Goal: Task Accomplishment & Management: Complete application form

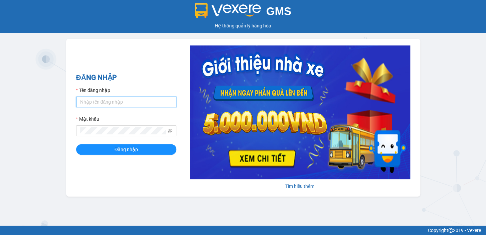
click at [115, 105] on input "Tên đăng nhập" at bounding box center [126, 101] width 100 height 11
type input "diep.nhuquynh"
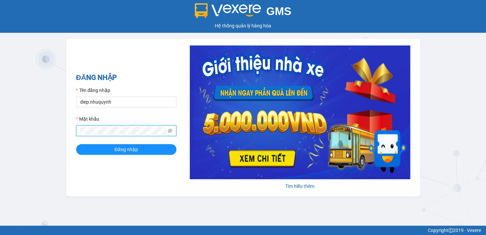
click at [76, 144] on button "Đăng nhập" at bounding box center [126, 149] width 100 height 11
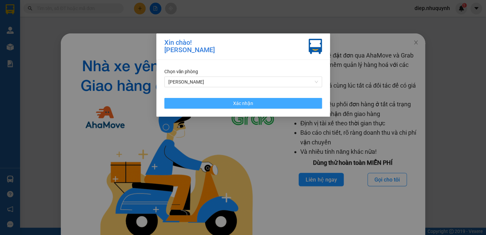
click at [243, 104] on span "Xác nhận" at bounding box center [243, 102] width 20 height 7
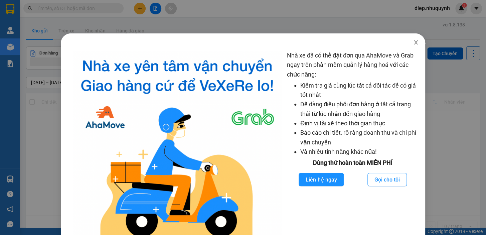
click at [413, 43] on icon "close" at bounding box center [415, 42] width 5 height 5
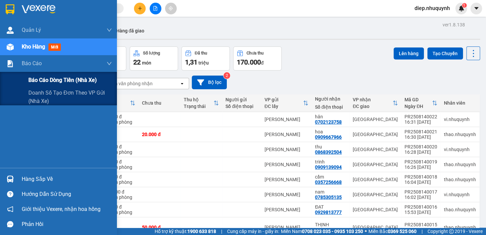
click at [36, 77] on span "Báo cáo dòng tiền (nhà xe)" at bounding box center [62, 80] width 68 height 8
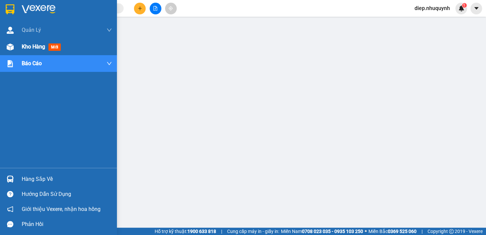
click at [29, 47] on span "Kho hàng" at bounding box center [33, 46] width 23 height 6
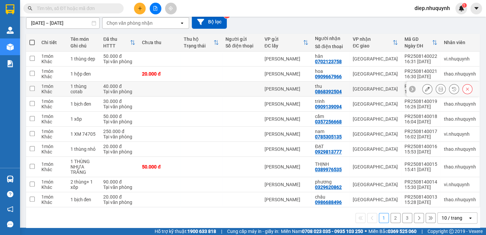
scroll to position [67, 0]
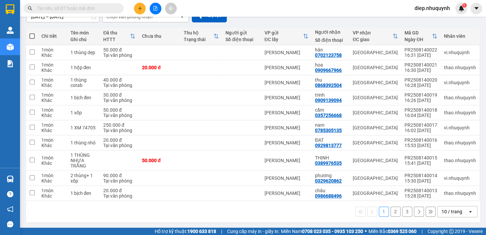
click at [390, 210] on button "2" at bounding box center [395, 211] width 10 height 10
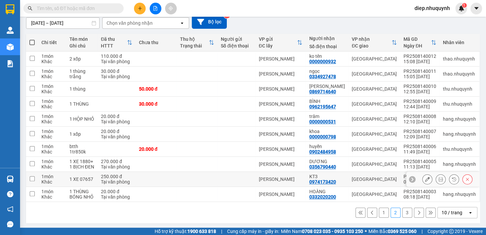
scroll to position [61, 0]
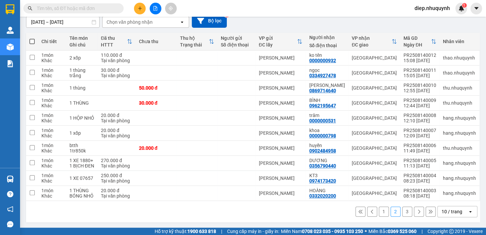
click at [402, 211] on button "3" at bounding box center [407, 211] width 10 height 10
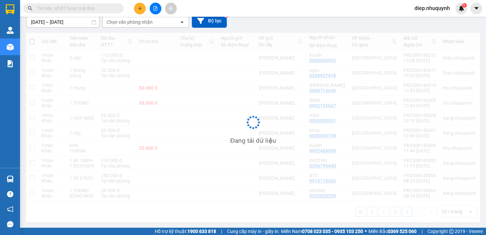
scroll to position [30, 0]
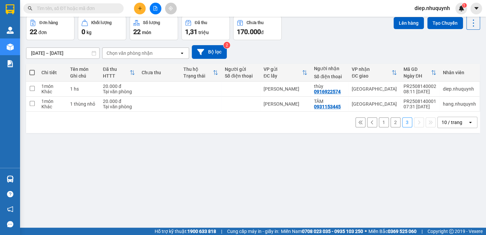
click at [138, 9] on icon "plus" at bounding box center [139, 8] width 5 height 5
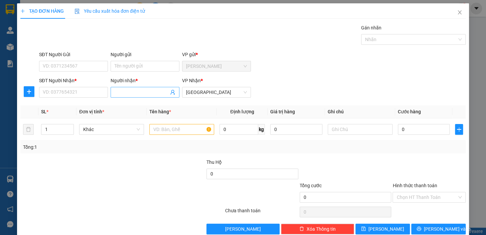
click at [120, 93] on input "Người nhận *" at bounding box center [141, 91] width 54 height 7
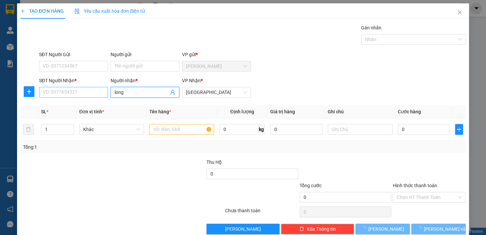
type input "long"
click at [57, 93] on input "SĐT Người Nhận *" at bounding box center [73, 92] width 69 height 11
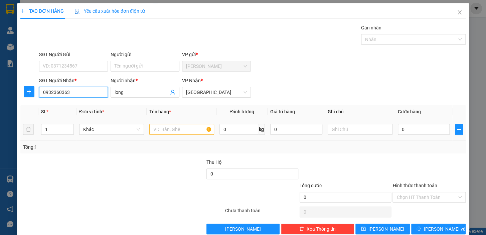
type input "0932360363"
click at [164, 129] on input "text" at bounding box center [181, 129] width 65 height 11
click at [165, 127] on input "text" at bounding box center [181, 129] width 65 height 11
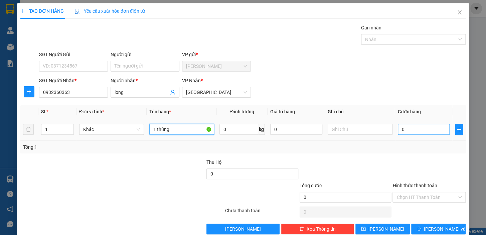
type input "1 thùng"
click at [411, 133] on input "0" at bounding box center [423, 129] width 52 height 11
type input "3"
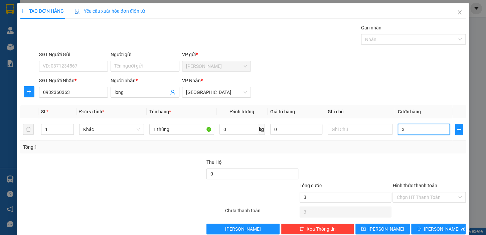
type input "30"
type input "30.000"
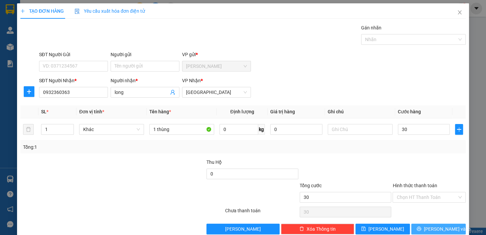
type input "30.000"
click at [434, 225] on span "[PERSON_NAME] và In" at bounding box center [446, 228] width 47 height 7
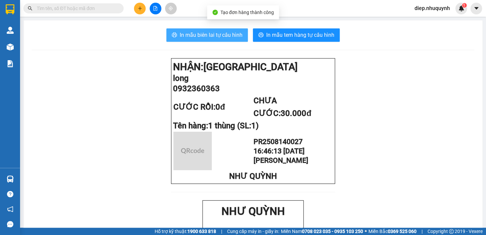
click at [215, 34] on span "In mẫu biên lai tự cấu hình" at bounding box center [211, 35] width 63 height 8
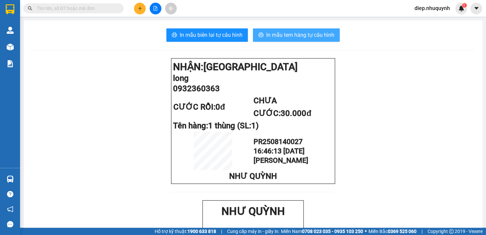
click at [274, 39] on span "In mẫu tem hàng tự cấu hình" at bounding box center [300, 35] width 68 height 8
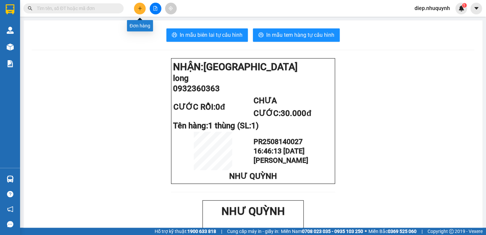
click at [139, 12] on button at bounding box center [140, 9] width 12 height 12
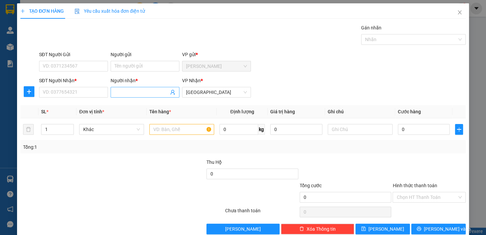
click at [134, 91] on input "Người nhận *" at bounding box center [141, 91] width 54 height 7
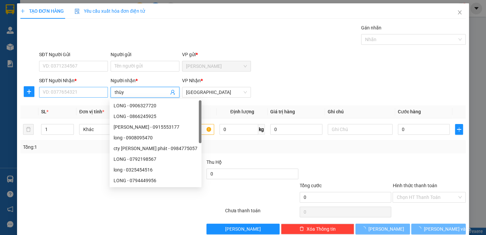
type input "thùy"
click at [67, 90] on input "SĐT Người Nhận *" at bounding box center [73, 92] width 69 height 11
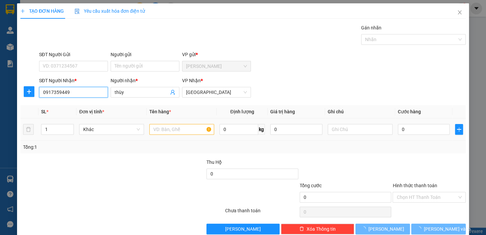
type input "0917359449"
click at [166, 127] on input "text" at bounding box center [181, 129] width 65 height 11
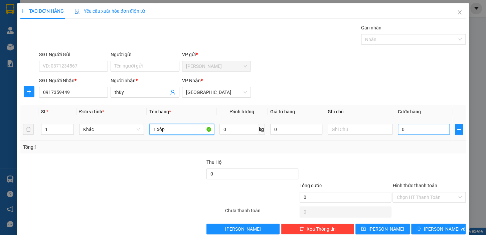
type input "1 xốp"
click at [424, 129] on input "0" at bounding box center [423, 129] width 52 height 11
type input "5"
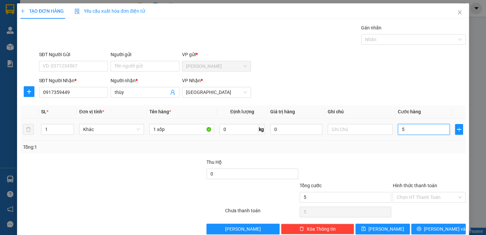
type input "50"
type input "50.000"
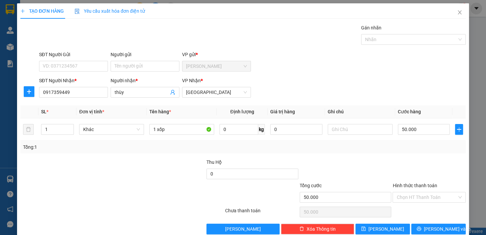
drag, startPoint x: 414, startPoint y: 199, endPoint x: 412, endPoint y: 203, distance: 4.4
click at [413, 199] on input "Hình thức thanh toán" at bounding box center [426, 197] width 60 height 10
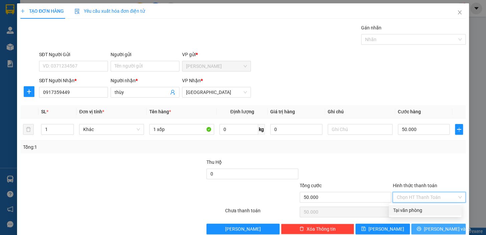
drag, startPoint x: 413, startPoint y: 211, endPoint x: 425, endPoint y: 223, distance: 17.0
click at [412, 211] on div "Tại văn phòng" at bounding box center [424, 209] width 64 height 7
type input "0"
drag, startPoint x: 431, startPoint y: 225, endPoint x: 416, endPoint y: 221, distance: 15.5
click at [430, 225] on span "[PERSON_NAME] và In" at bounding box center [446, 228] width 47 height 7
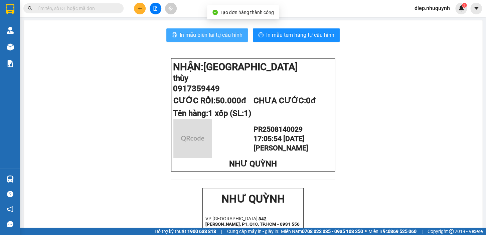
click at [181, 33] on span "In mẫu biên lai tự cấu hình" at bounding box center [211, 35] width 63 height 8
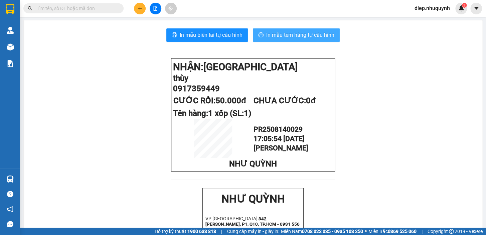
click at [305, 38] on span "In mẫu tem hàng tự cấu hình" at bounding box center [300, 35] width 68 height 8
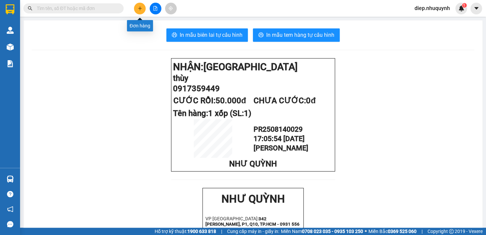
click at [141, 11] on button at bounding box center [140, 9] width 12 height 12
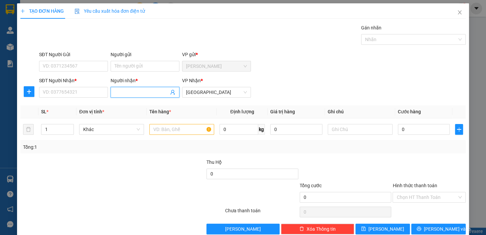
click at [141, 90] on input "Người nhận *" at bounding box center [141, 91] width 54 height 7
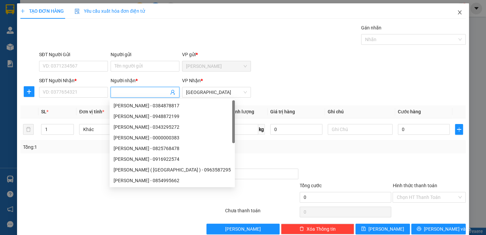
click at [456, 12] on icon "close" at bounding box center [458, 12] width 5 height 5
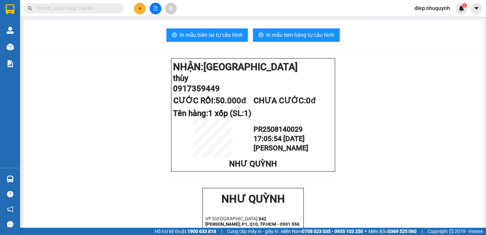
click at [68, 10] on input "text" at bounding box center [76, 8] width 79 height 7
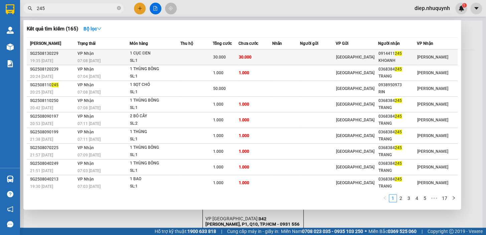
type input "245"
click at [229, 54] on div "30.000" at bounding box center [225, 56] width 25 height 7
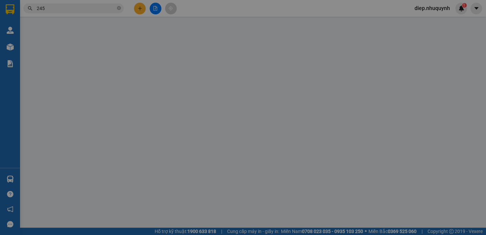
type input "0914411245"
type input "KHOANH"
type input "30.000"
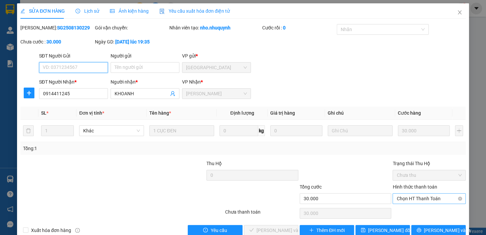
click at [417, 200] on span "Chọn HT Thanh Toán" at bounding box center [428, 198] width 65 height 10
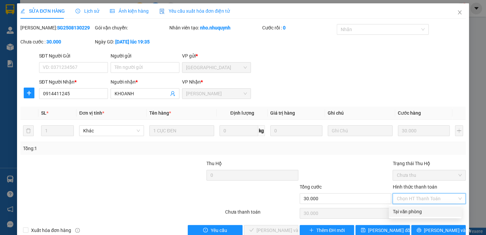
click at [414, 211] on div "Tại văn phòng" at bounding box center [424, 211] width 64 height 7
type input "0"
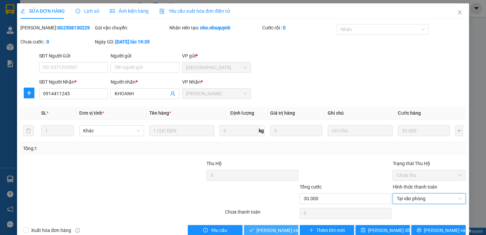
click at [283, 231] on span "[PERSON_NAME] và [PERSON_NAME] hàng" at bounding box center [301, 229] width 90 height 7
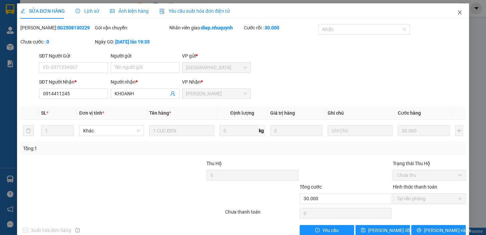
click at [457, 12] on icon "close" at bounding box center [459, 12] width 4 height 4
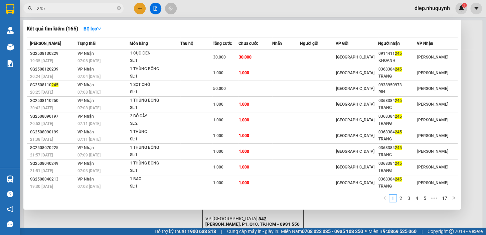
click at [49, 6] on input "245" at bounding box center [76, 8] width 79 height 7
drag, startPoint x: 46, startPoint y: 9, endPoint x: 25, endPoint y: 9, distance: 21.4
click at [27, 9] on div "245" at bounding box center [65, 8] width 130 height 10
click at [140, 9] on div at bounding box center [243, 117] width 486 height 235
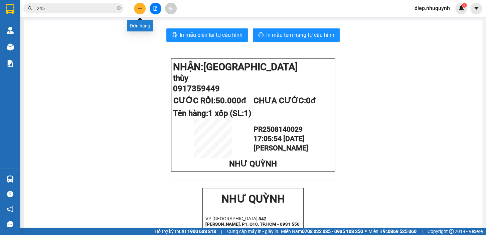
click at [136, 10] on button at bounding box center [140, 9] width 12 height 12
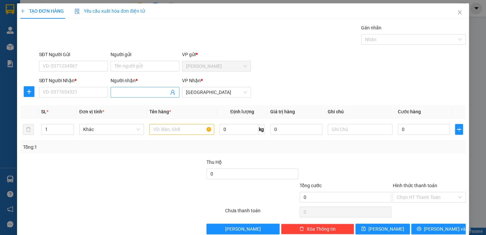
click at [136, 90] on input "Người nhận *" at bounding box center [141, 91] width 54 height 7
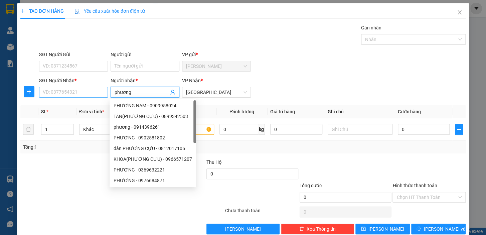
type input "phương"
click at [96, 94] on input "SĐT Người Nhận *" at bounding box center [73, 92] width 69 height 11
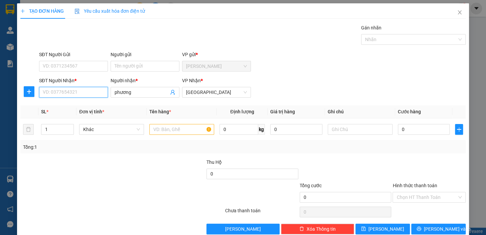
click at [89, 92] on input "SĐT Người Nhận *" at bounding box center [73, 92] width 69 height 11
click at [168, 133] on input "text" at bounding box center [181, 129] width 65 height 11
click at [64, 90] on input "SĐT Người Nhận *" at bounding box center [73, 92] width 69 height 11
type input "0908371371"
click at [162, 128] on input "text" at bounding box center [181, 129] width 65 height 11
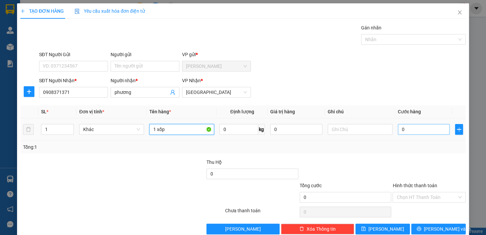
type input "1 xốp"
drag, startPoint x: 406, startPoint y: 130, endPoint x: 406, endPoint y: 126, distance: 4.4
click at [406, 130] on input "0" at bounding box center [423, 129] width 52 height 11
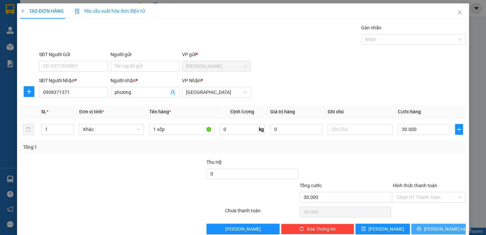
click at [444, 226] on span "[PERSON_NAME] và In" at bounding box center [446, 228] width 47 height 7
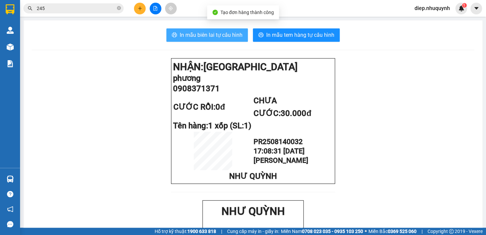
click at [229, 38] on span "In mẫu biên lai tự cấu hình" at bounding box center [211, 35] width 63 height 8
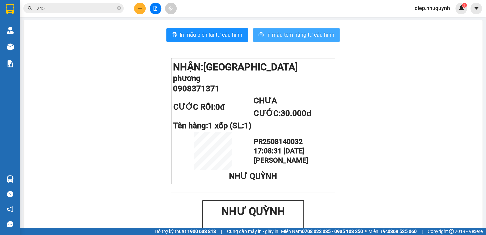
click at [292, 35] on span "In mẫu tem hàng tự cấu hình" at bounding box center [300, 35] width 68 height 8
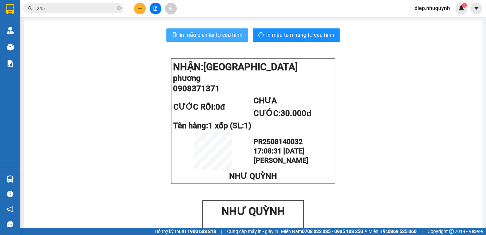
drag, startPoint x: 201, startPoint y: 38, endPoint x: 199, endPoint y: 53, distance: 15.8
click at [200, 38] on span "In mẫu biên lai tự cấu hình" at bounding box center [211, 35] width 63 height 8
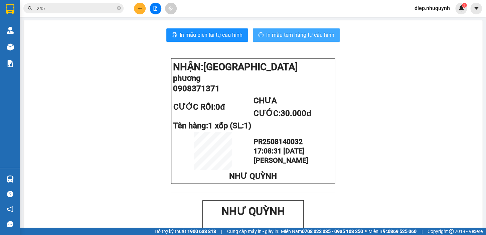
click at [283, 33] on span "In mẫu tem hàng tự cấu hình" at bounding box center [300, 35] width 68 height 8
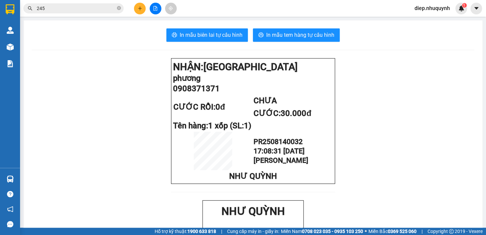
click at [138, 7] on icon "plus" at bounding box center [139, 8] width 5 height 5
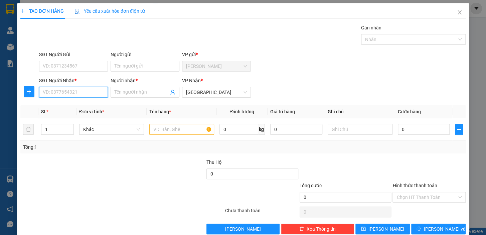
click at [93, 94] on input "SĐT Người Nhận *" at bounding box center [73, 92] width 69 height 11
click at [133, 95] on input "Người nhận *" at bounding box center [141, 91] width 54 height 7
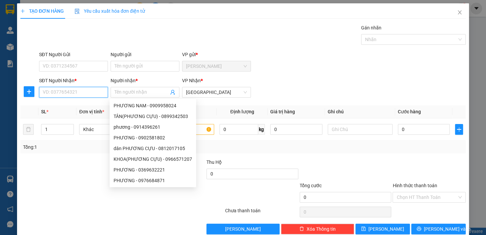
click at [86, 94] on input "SĐT Người Nhận *" at bounding box center [73, 92] width 69 height 11
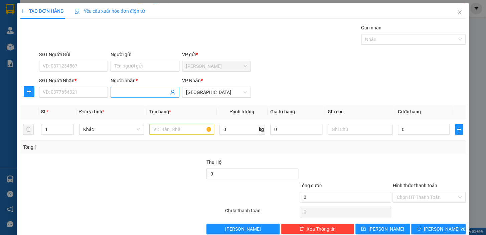
click at [119, 93] on input "Người nhận *" at bounding box center [141, 91] width 54 height 7
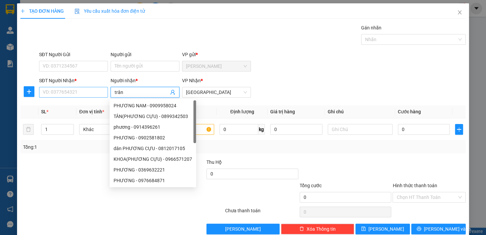
type input "trân"
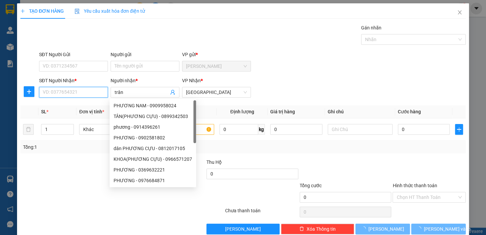
click at [90, 91] on input "SĐT Người Nhận *" at bounding box center [73, 92] width 69 height 11
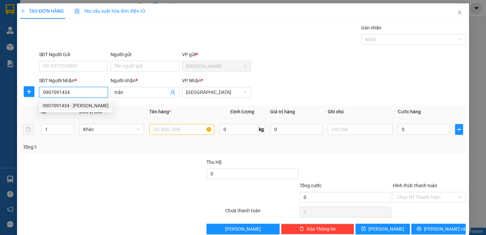
type input "0907091434"
click at [166, 126] on input "text" at bounding box center [181, 129] width 65 height 11
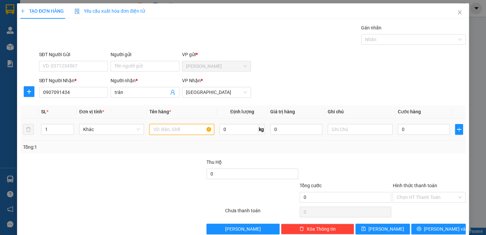
click at [159, 131] on input "text" at bounding box center [181, 129] width 65 height 11
type input "1 thùng"
click at [400, 131] on input "0" at bounding box center [423, 129] width 52 height 11
drag, startPoint x: 417, startPoint y: 195, endPoint x: 417, endPoint y: 205, distance: 10.0
click at [417, 195] on input "Hình thức thanh toán" at bounding box center [426, 197] width 60 height 10
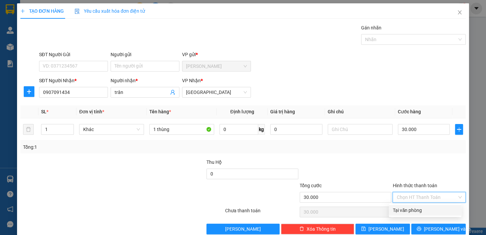
click at [418, 210] on div "Tại văn phòng" at bounding box center [424, 209] width 64 height 7
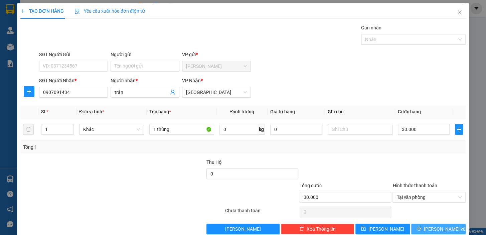
click at [431, 226] on span "[PERSON_NAME] và In" at bounding box center [446, 228] width 47 height 7
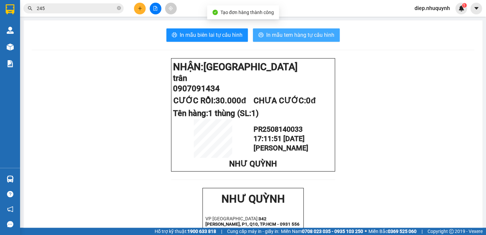
click at [276, 33] on span "In mẫu tem hàng tự cấu hình" at bounding box center [300, 35] width 68 height 8
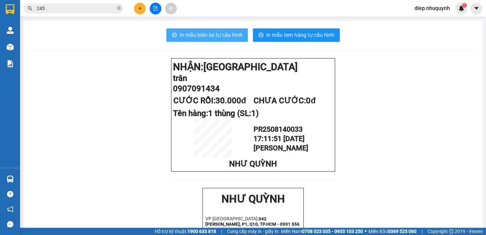
click at [193, 38] on span "In mẫu biên lai tự cấu hình" at bounding box center [211, 35] width 63 height 8
click at [80, 9] on input "245" at bounding box center [76, 8] width 79 height 7
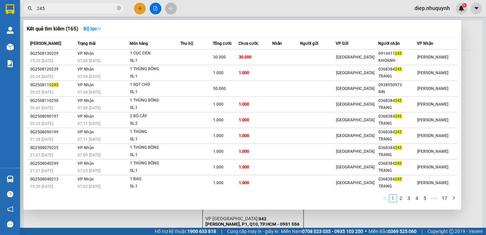
drag, startPoint x: 47, startPoint y: 9, endPoint x: 23, endPoint y: 9, distance: 24.4
click at [23, 9] on div "245" at bounding box center [65, 8] width 130 height 10
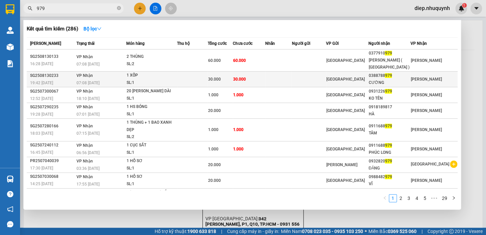
type input "979"
click at [208, 80] on td at bounding box center [192, 79] width 31 height 16
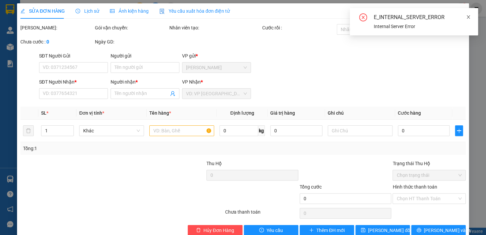
click at [468, 19] on icon "close" at bounding box center [467, 17] width 5 height 5
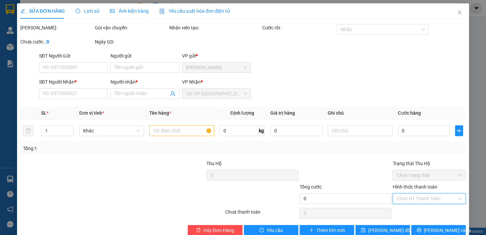
click at [411, 199] on input "Hình thức thanh toán" at bounding box center [426, 198] width 60 height 10
click at [403, 212] on div "Tại văn phòng" at bounding box center [424, 211] width 64 height 7
type input "0"
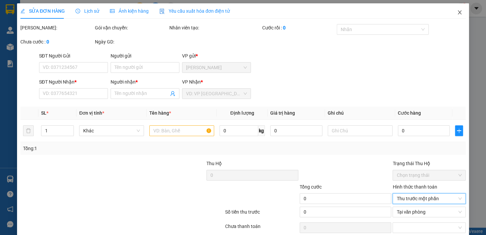
click at [457, 14] on icon "close" at bounding box center [459, 12] width 4 height 4
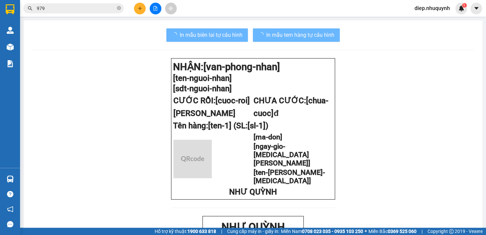
click at [52, 7] on input "979" at bounding box center [76, 8] width 79 height 7
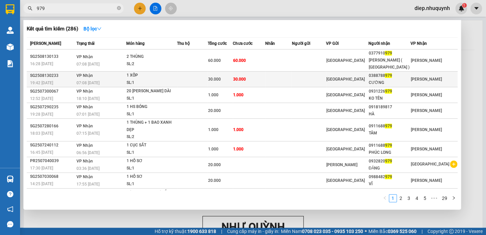
click at [246, 77] on span "30.000" at bounding box center [239, 79] width 13 height 5
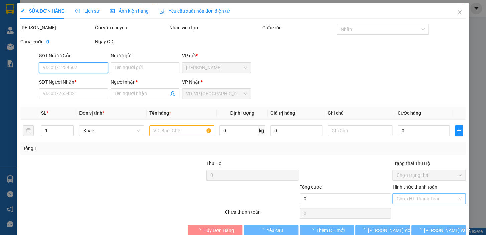
type input "0388788979"
type input "CƯỜNG"
type input "30.000"
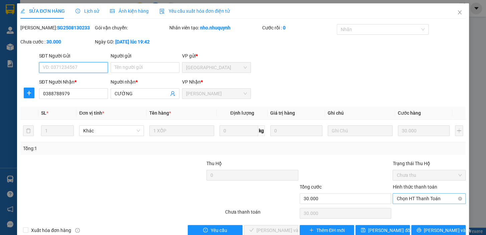
click at [420, 196] on span "Chọn HT Thanh Toán" at bounding box center [428, 198] width 65 height 10
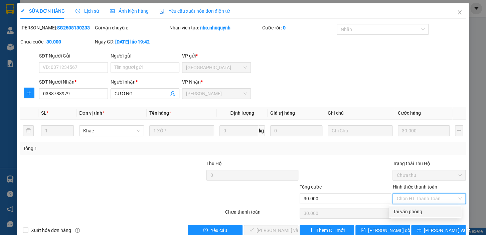
click at [415, 210] on div "Tại văn phòng" at bounding box center [424, 211] width 64 height 7
type input "0"
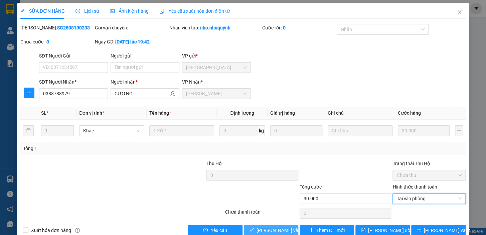
click at [289, 229] on span "[PERSON_NAME] và [PERSON_NAME] hàng" at bounding box center [301, 229] width 90 height 7
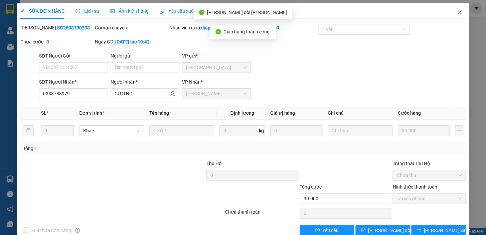
click at [456, 10] on icon "close" at bounding box center [458, 12] width 5 height 5
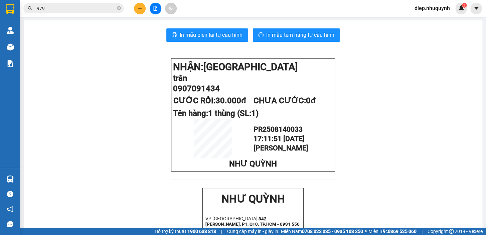
click at [142, 9] on icon "plus" at bounding box center [139, 8] width 5 height 5
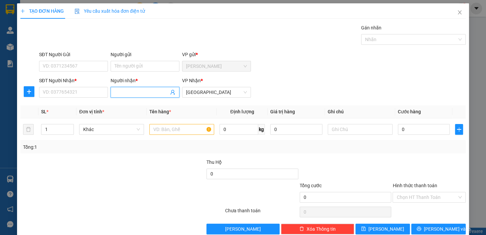
click at [147, 93] on input "Người nhận *" at bounding box center [141, 91] width 54 height 7
type input "tạo"
click at [75, 95] on input "SĐT Người Nhận *" at bounding box center [73, 92] width 69 height 11
type input "0977142568"
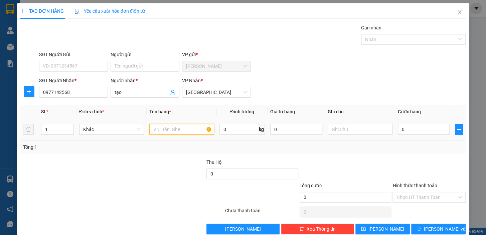
click at [168, 132] on input "text" at bounding box center [181, 129] width 65 height 11
type input "1 th"
click at [414, 134] on div "0" at bounding box center [423, 128] width 52 height 13
click at [413, 126] on input "0" at bounding box center [423, 129] width 52 height 11
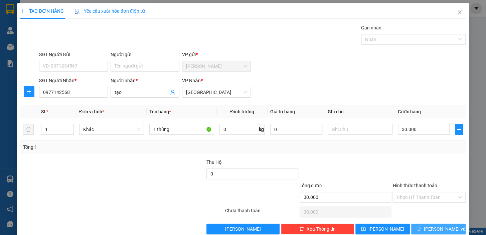
drag, startPoint x: 420, startPoint y: 226, endPoint x: 398, endPoint y: 220, distance: 23.0
click at [420, 226] on icon "printer" at bounding box center [418, 228] width 5 height 5
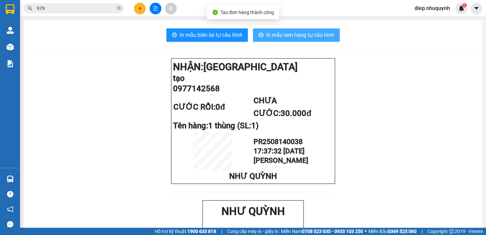
click at [276, 33] on span "In mẫu tem hàng tự cấu hình" at bounding box center [300, 35] width 68 height 8
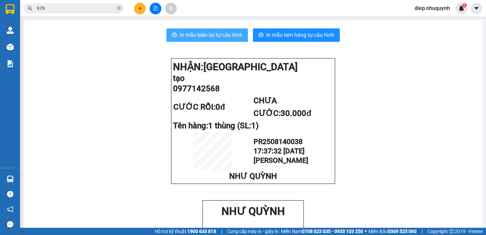
click at [227, 32] on span "In mẫu biên lai tự cấu hình" at bounding box center [211, 35] width 63 height 8
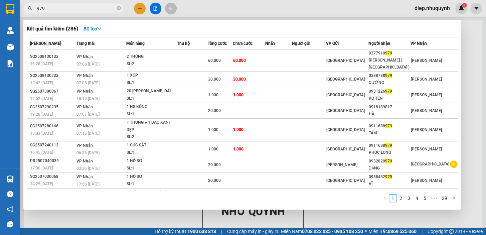
drag, startPoint x: 48, startPoint y: 8, endPoint x: 38, endPoint y: 8, distance: 10.7
click at [38, 8] on input "979" at bounding box center [76, 8] width 79 height 7
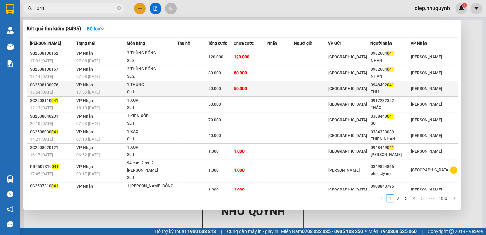
type input "041"
click at [247, 90] on span "50.000" at bounding box center [240, 88] width 13 height 5
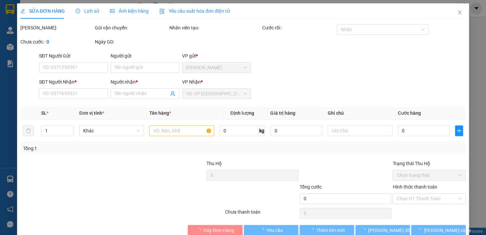
type input "0948492041"
type input "THƯ"
type input "50.000"
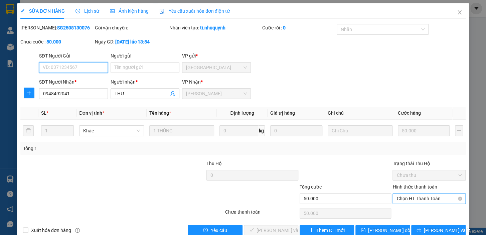
click at [414, 196] on span "Chọn HT Thanh Toán" at bounding box center [428, 198] width 65 height 10
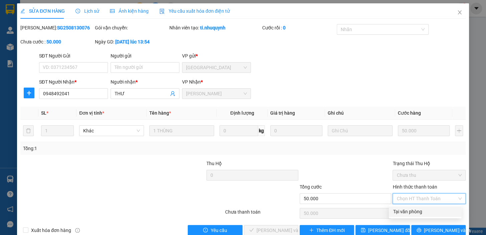
click at [411, 214] on div "Tại văn phòng" at bounding box center [424, 211] width 64 height 7
type input "0"
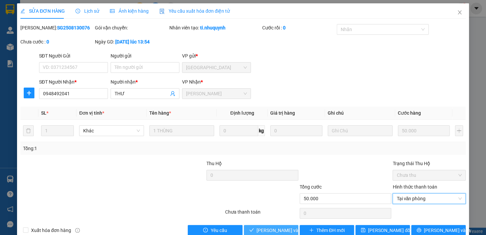
drag, startPoint x: 272, startPoint y: 229, endPoint x: 266, endPoint y: 228, distance: 5.7
click at [271, 229] on span "[PERSON_NAME] và [PERSON_NAME] hàng" at bounding box center [301, 229] width 90 height 7
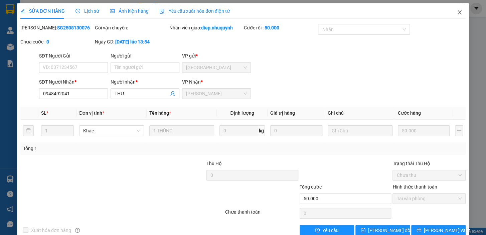
click at [456, 14] on icon "close" at bounding box center [458, 12] width 5 height 5
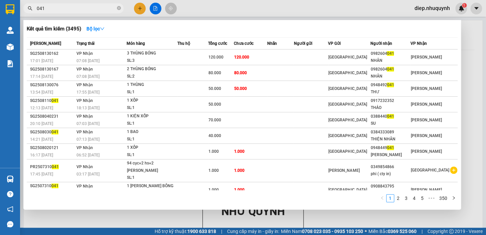
drag, startPoint x: 47, startPoint y: 9, endPoint x: 36, endPoint y: 9, distance: 11.0
click at [37, 9] on input "041" at bounding box center [76, 8] width 79 height 7
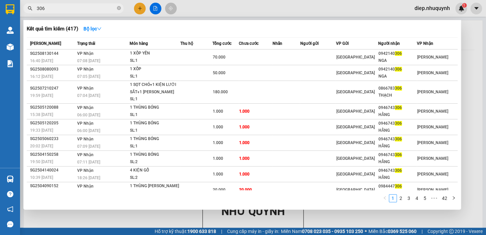
type input "306"
click at [139, 10] on div at bounding box center [243, 117] width 486 height 235
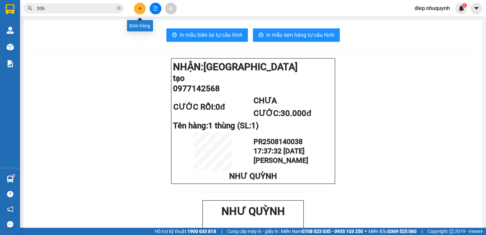
click at [137, 12] on button at bounding box center [140, 9] width 12 height 12
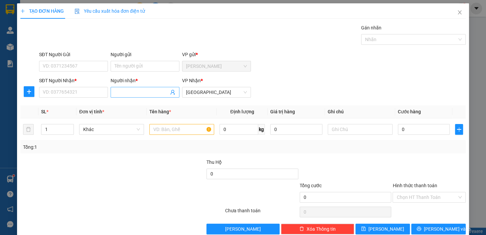
click at [131, 95] on input "Người nhận *" at bounding box center [141, 91] width 54 height 7
type input "o"
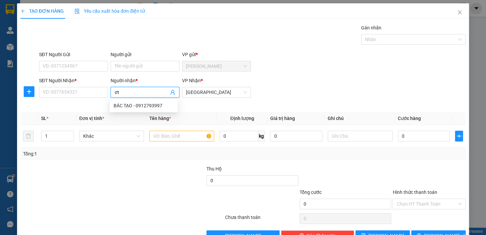
type input "ơ"
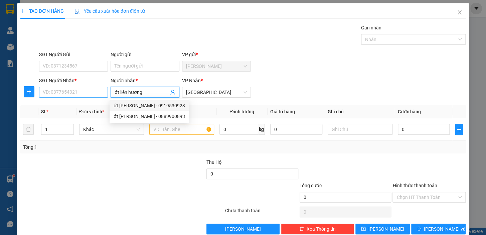
type input "ớt liên hương"
click at [86, 94] on input "SĐT Người Nhận *" at bounding box center [73, 92] width 69 height 11
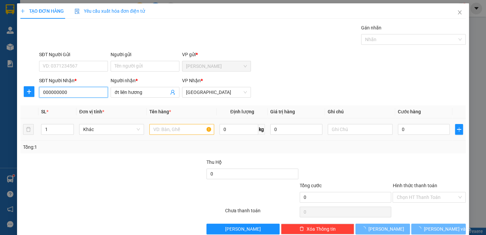
type input "000000000"
click at [161, 131] on input "text" at bounding box center [181, 129] width 65 height 11
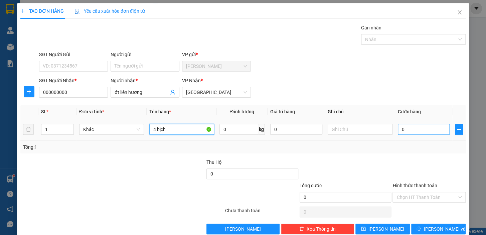
type input "4 bịch"
click at [408, 130] on input "0" at bounding box center [423, 129] width 52 height 11
type input "4"
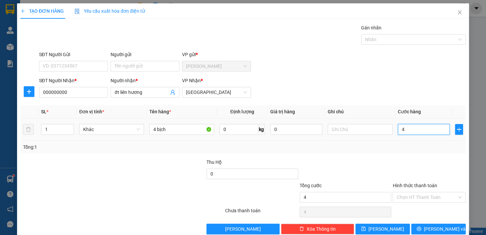
type input "40"
type input "40.000"
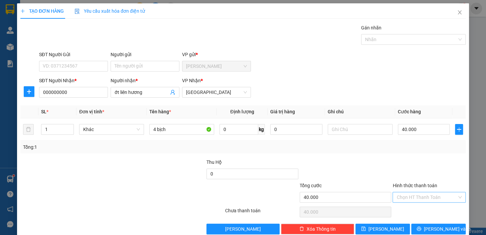
click at [426, 197] on input "Hình thức thanh toán" at bounding box center [426, 197] width 60 height 10
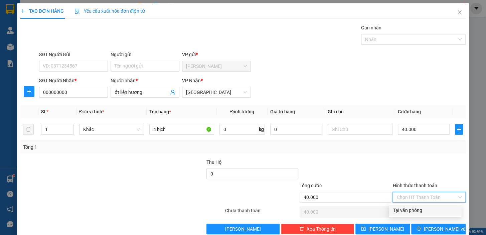
click at [432, 211] on div "Tại văn phòng" at bounding box center [424, 209] width 64 height 7
type input "0"
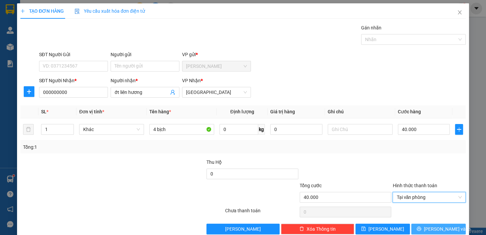
click at [440, 228] on span "[PERSON_NAME] và In" at bounding box center [446, 228] width 47 height 7
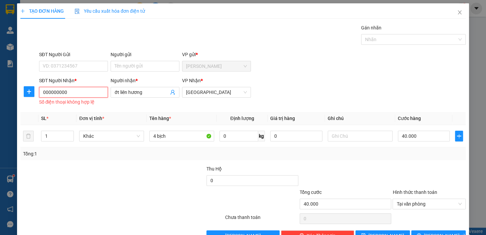
click at [78, 92] on input "000000000" at bounding box center [73, 92] width 69 height 11
type input "0000000000"
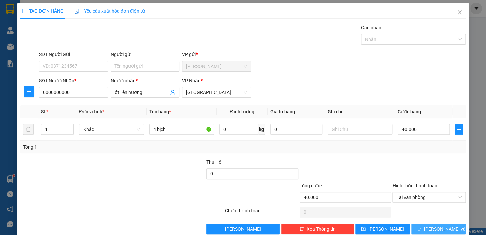
click at [426, 228] on button "[PERSON_NAME] và In" at bounding box center [438, 228] width 54 height 11
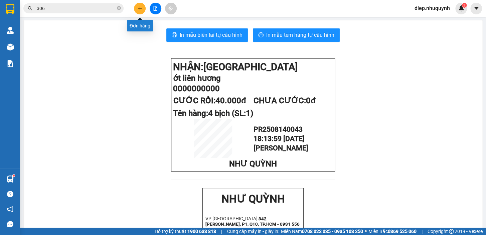
click at [137, 4] on button at bounding box center [140, 9] width 12 height 12
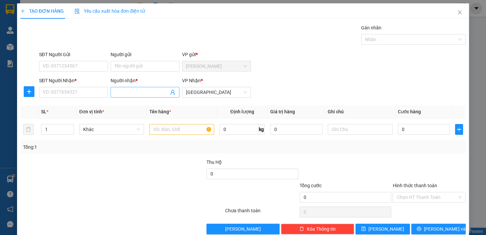
click at [131, 93] on input "Người nhận *" at bounding box center [141, 91] width 54 height 7
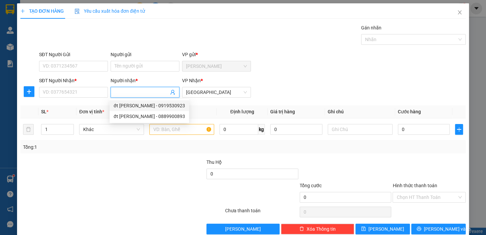
click at [138, 95] on input "Người nhận *" at bounding box center [141, 91] width 54 height 7
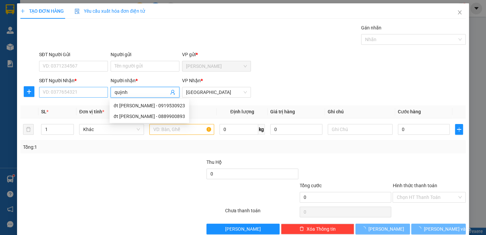
type input "quỳnh"
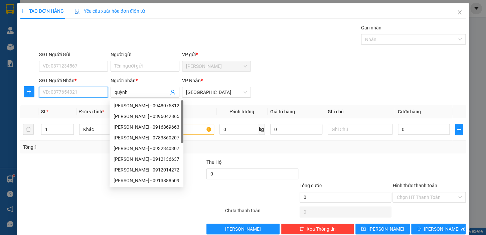
click at [72, 92] on input "SĐT Người Nhận *" at bounding box center [73, 92] width 69 height 11
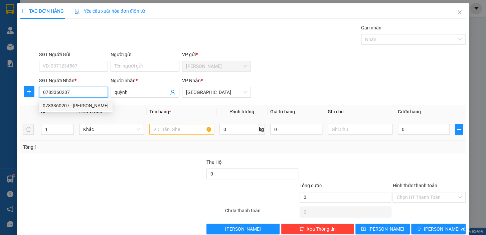
type input "0783360207"
click at [168, 128] on input "text" at bounding box center [181, 129] width 65 height 11
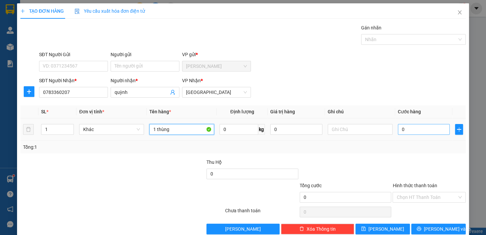
type input "1 thùng"
click at [400, 126] on input "0" at bounding box center [423, 129] width 52 height 11
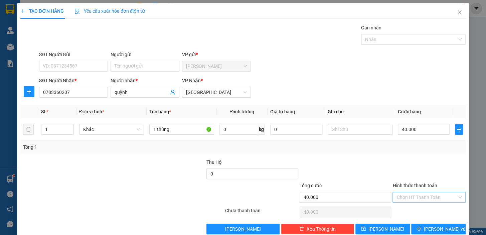
click at [416, 200] on input "Hình thức thanh toán" at bounding box center [426, 197] width 60 height 10
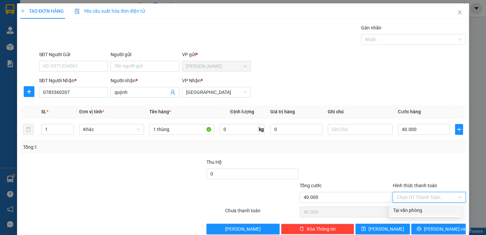
click at [418, 207] on div "Tại văn phòng" at bounding box center [424, 209] width 64 height 7
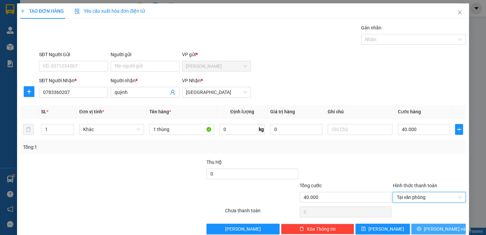
click at [431, 225] on span "[PERSON_NAME] và In" at bounding box center [446, 228] width 47 height 7
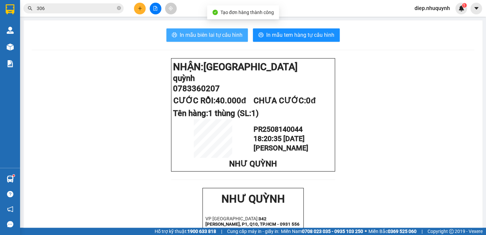
click at [212, 34] on span "In mẫu biên lai tự cấu hình" at bounding box center [211, 35] width 63 height 8
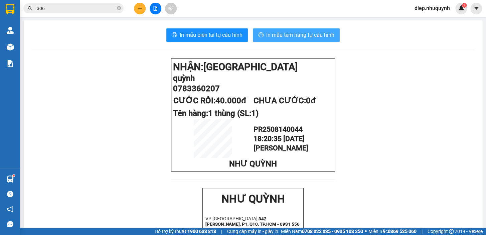
click at [287, 35] on span "In mẫu tem hàng tự cấu hình" at bounding box center [300, 35] width 68 height 8
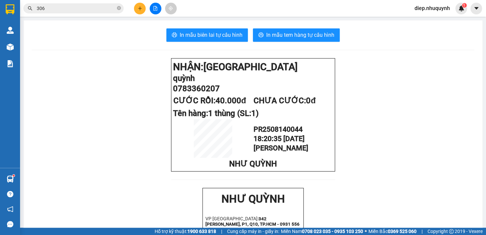
click at [143, 8] on button at bounding box center [140, 9] width 12 height 12
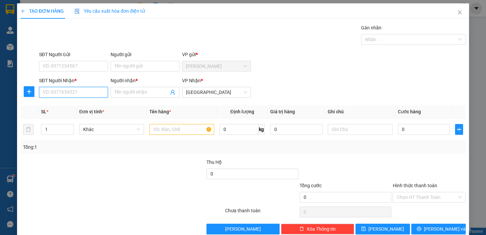
click at [76, 90] on input "SĐT Người Nhận *" at bounding box center [73, 92] width 69 height 11
type input "0909322300"
click at [88, 105] on div "0909322300 - [PERSON_NAME]" at bounding box center [76, 105] width 66 height 7
type input "quỳnh"
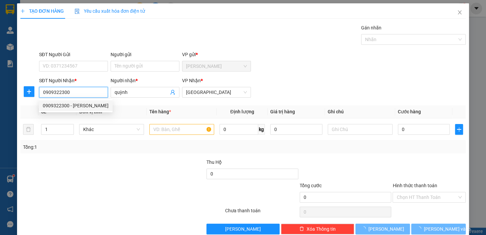
type input "60.000"
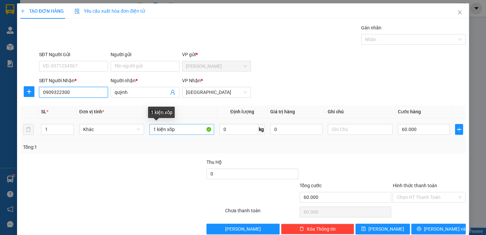
type input "0909322300"
click at [177, 128] on input "1 kiện xốp" at bounding box center [181, 129] width 65 height 11
type input "1 kiện xốp+1 xốp+1 bịch"
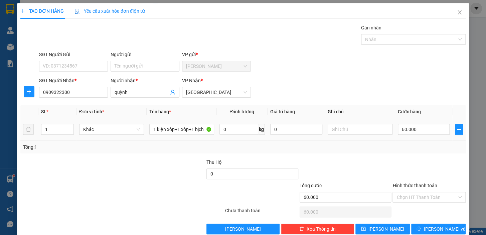
click at [429, 136] on td "60.000" at bounding box center [423, 129] width 57 height 22
click at [418, 131] on input "60.000" at bounding box center [423, 129] width 52 height 11
click at [413, 198] on input "Hình thức thanh toán" at bounding box center [426, 197] width 60 height 10
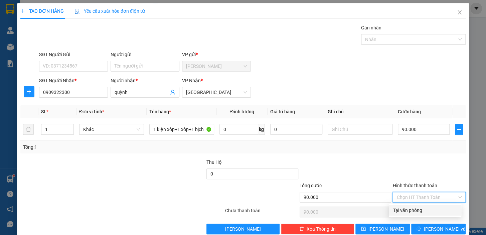
click at [412, 213] on div "Tại văn phòng" at bounding box center [424, 209] width 64 height 7
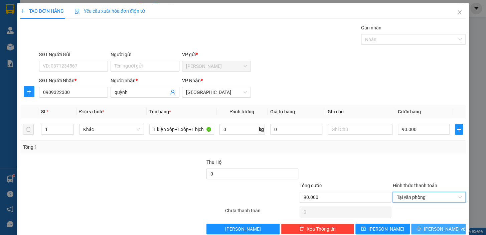
drag, startPoint x: 433, startPoint y: 228, endPoint x: 421, endPoint y: 229, distance: 12.7
click at [432, 228] on span "[PERSON_NAME] và In" at bounding box center [446, 228] width 47 height 7
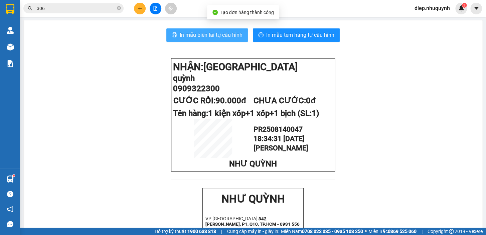
click at [187, 35] on span "In mẫu biên lai tự cấu hình" at bounding box center [211, 35] width 63 height 8
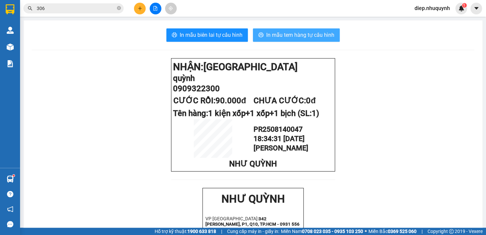
click at [301, 38] on span "In mẫu tem hàng tự cấu hình" at bounding box center [300, 35] width 68 height 8
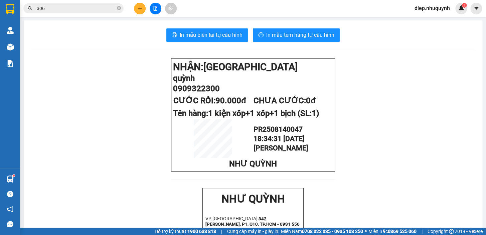
click at [140, 7] on icon "plus" at bounding box center [139, 8] width 5 height 5
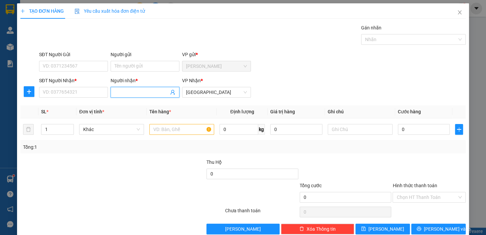
click at [123, 90] on input "Người nhận *" at bounding box center [141, 91] width 54 height 7
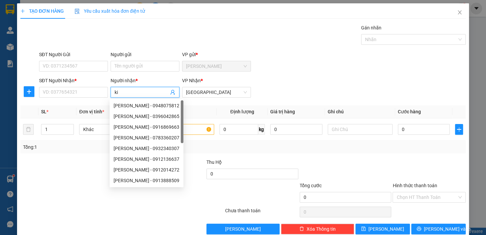
type input "[PERSON_NAME]"
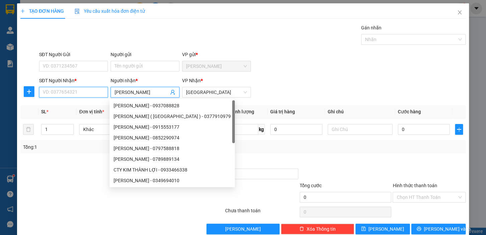
drag, startPoint x: 78, startPoint y: 94, endPoint x: 74, endPoint y: 96, distance: 4.5
click at [78, 95] on input "SĐT Người Nhận *" at bounding box center [73, 92] width 69 height 11
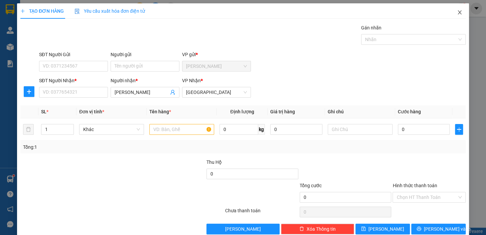
click at [457, 12] on icon "close" at bounding box center [459, 12] width 4 height 4
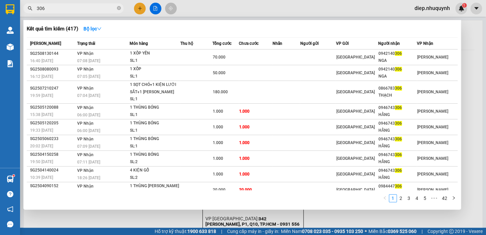
drag, startPoint x: 51, startPoint y: 9, endPoint x: 30, endPoint y: 9, distance: 21.0
click at [30, 9] on div "306" at bounding box center [65, 8] width 130 height 10
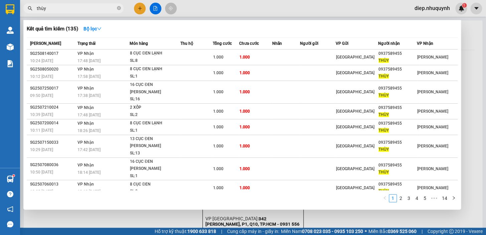
drag, startPoint x: 55, startPoint y: 10, endPoint x: 26, endPoint y: 11, distance: 28.4
click at [26, 11] on span "thùy" at bounding box center [73, 8] width 100 height 10
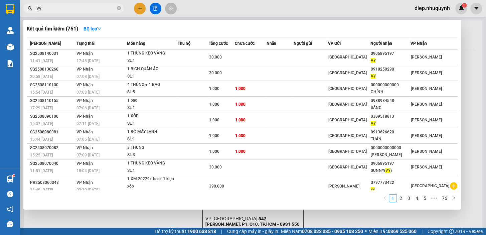
type input "vy"
click at [135, 8] on div at bounding box center [243, 117] width 486 height 235
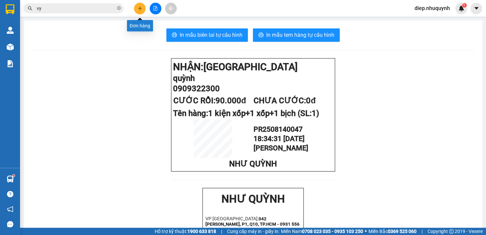
click at [136, 7] on button at bounding box center [140, 9] width 12 height 12
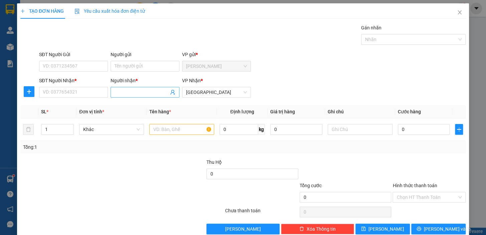
click at [123, 94] on input "Người nhận *" at bounding box center [141, 91] width 54 height 7
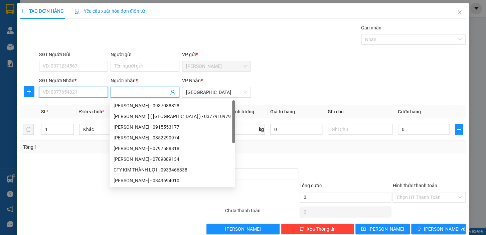
click at [81, 92] on input "SĐT Người Nhận *" at bounding box center [73, 92] width 69 height 11
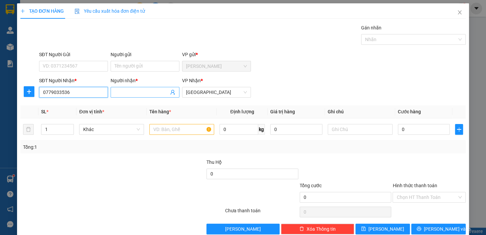
type input "0779033536"
click at [140, 91] on input "Người nhận *" at bounding box center [141, 91] width 54 height 7
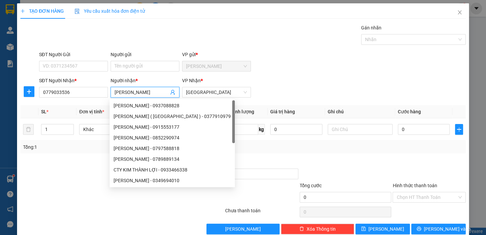
type input "[PERSON_NAME]"
click at [359, 166] on div at bounding box center [345, 169] width 93 height 23
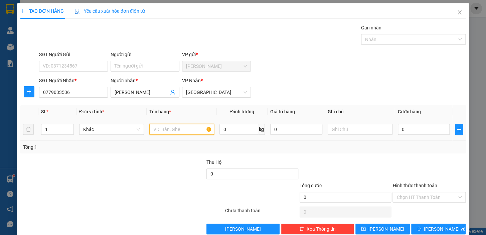
click at [196, 131] on input "text" at bounding box center [181, 129] width 65 height 11
click at [155, 130] on input "1 thùng" at bounding box center [181, 129] width 65 height 11
type input "1 kiethùng"
click at [422, 133] on input "0" at bounding box center [423, 129] width 52 height 11
drag, startPoint x: 415, startPoint y: 194, endPoint x: 422, endPoint y: 212, distance: 18.8
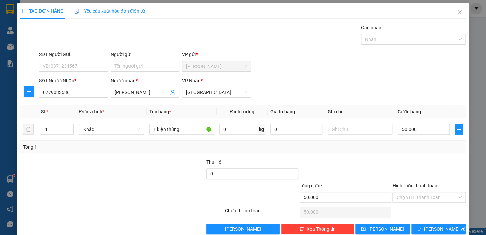
click at [416, 194] on input "Hình thức thanh toán" at bounding box center [426, 197] width 60 height 10
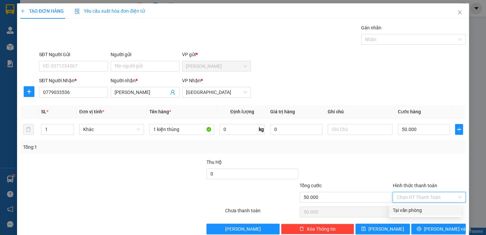
click at [422, 212] on div "Tại văn phòng" at bounding box center [424, 209] width 64 height 7
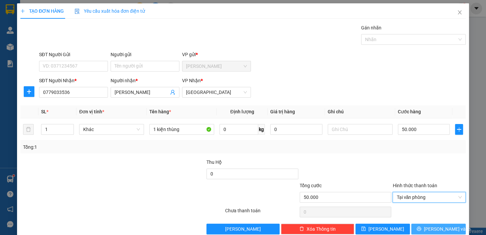
click at [441, 231] on span "[PERSON_NAME] và In" at bounding box center [446, 228] width 47 height 7
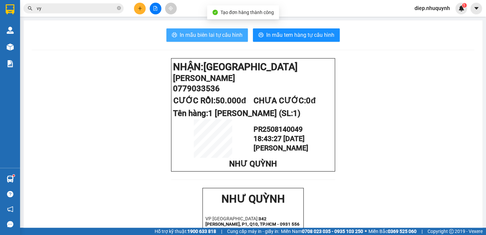
click at [213, 32] on span "In mẫu biên lai tự cấu hình" at bounding box center [211, 35] width 63 height 8
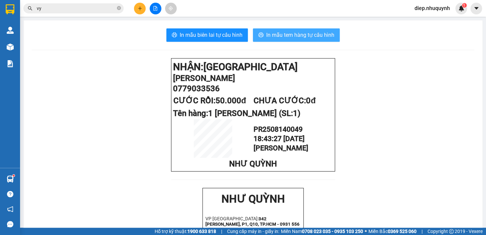
click at [293, 35] on span "In mẫu tem hàng tự cấu hình" at bounding box center [300, 35] width 68 height 8
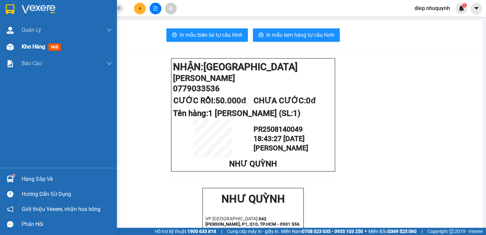
click at [40, 44] on span "Kho hàng" at bounding box center [33, 46] width 23 height 6
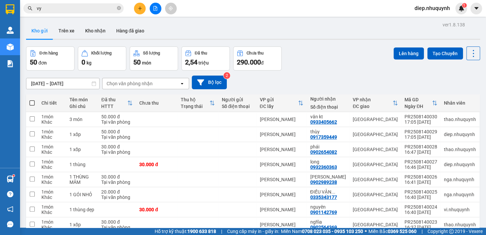
drag, startPoint x: 354, startPoint y: 210, endPoint x: 343, endPoint y: 209, distance: 11.4
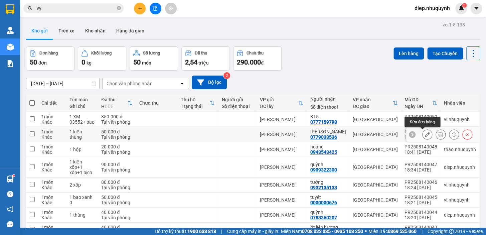
click at [424, 132] on icon at bounding box center [426, 134] width 5 height 5
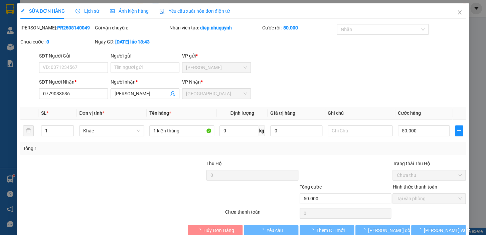
type input "0779033536"
type input "[PERSON_NAME]"
type input "50.000"
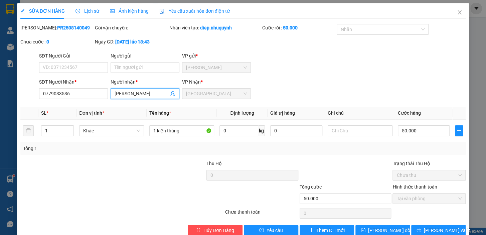
click at [123, 94] on input "[PERSON_NAME]" at bounding box center [141, 93] width 54 height 7
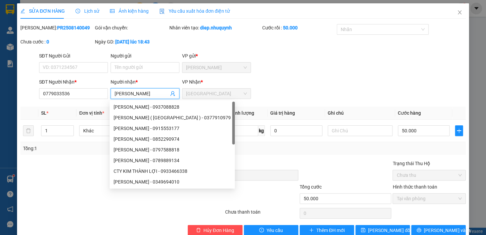
click at [115, 95] on input "[PERSON_NAME]" at bounding box center [141, 93] width 54 height 7
type input "khim"
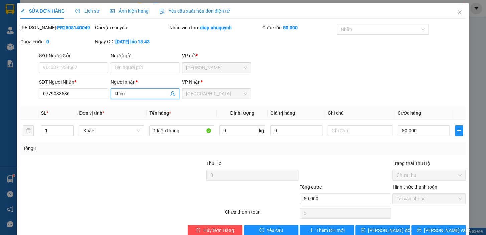
click at [120, 95] on input "khim" at bounding box center [141, 93] width 54 height 7
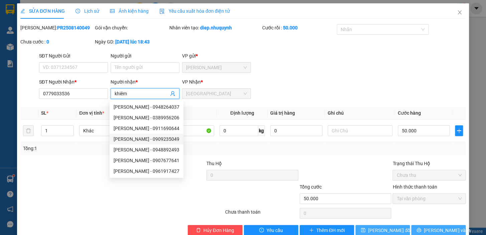
click at [422, 229] on button "[PERSON_NAME] và In" at bounding box center [438, 230] width 54 height 11
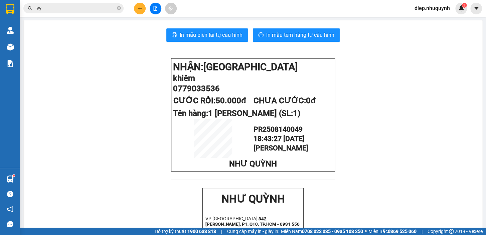
click at [130, 7] on div at bounding box center [155, 9] width 50 height 12
click at [136, 7] on button at bounding box center [140, 9] width 12 height 12
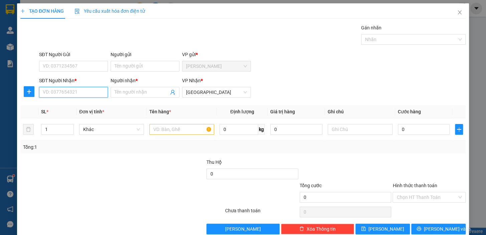
click at [82, 92] on input "SĐT Người Nhận *" at bounding box center [73, 92] width 69 height 11
click at [75, 108] on div "0904058820 - [PERSON_NAME]" at bounding box center [76, 105] width 66 height 7
type input "0904058820"
type input "huy"
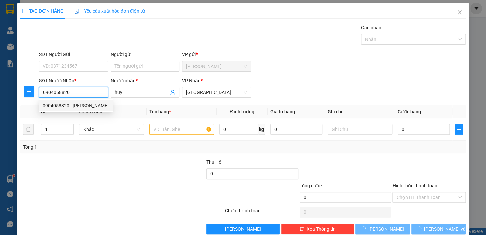
type input "50.000"
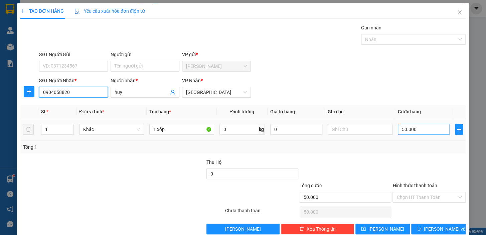
type input "0904058820"
click at [414, 130] on input "50.000" at bounding box center [423, 129] width 52 height 11
click at [402, 198] on input "Hình thức thanh toán" at bounding box center [426, 197] width 60 height 10
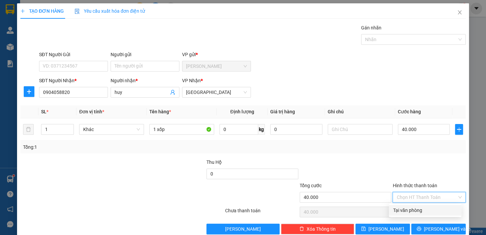
click at [407, 207] on div "Tại văn phòng" at bounding box center [424, 209] width 64 height 7
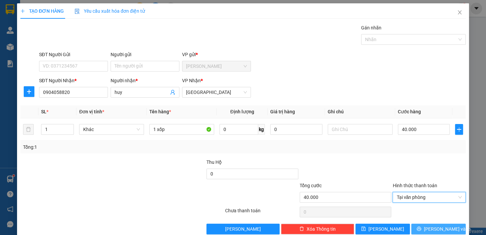
click at [439, 230] on span "[PERSON_NAME] và In" at bounding box center [446, 228] width 47 height 7
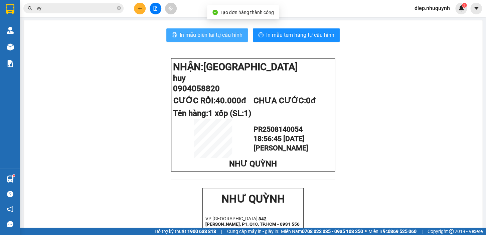
click at [216, 31] on span "In mẫu biên lai tự cấu hình" at bounding box center [211, 35] width 63 height 8
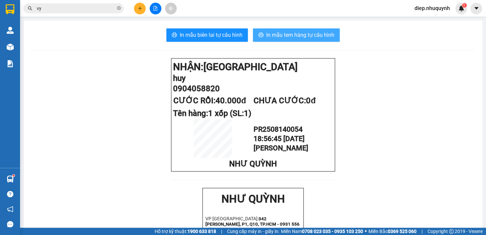
click at [312, 37] on span "In mẫu tem hàng tự cấu hình" at bounding box center [300, 35] width 68 height 8
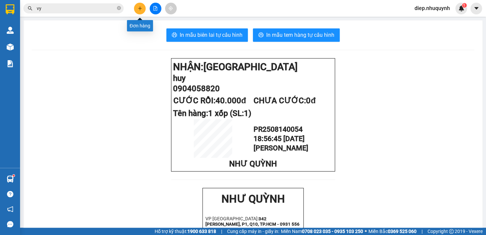
click at [140, 8] on icon "plus" at bounding box center [139, 8] width 5 height 5
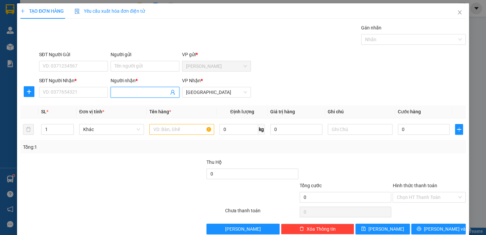
click at [134, 95] on input "Người nhận *" at bounding box center [141, 91] width 54 height 7
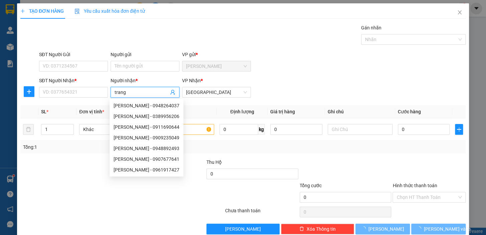
type input "trang"
click at [72, 86] on div "SĐT Người Nhận *" at bounding box center [73, 82] width 69 height 10
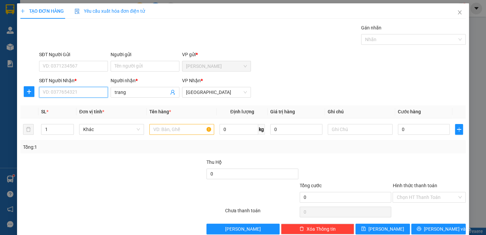
click at [72, 91] on input "SĐT Người Nhận *" at bounding box center [73, 92] width 69 height 11
type input "0935057449"
click at [164, 130] on input "text" at bounding box center [181, 129] width 65 height 11
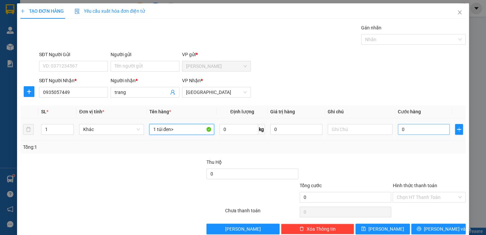
type input "1 túi đen>"
click at [412, 131] on input "0" at bounding box center [423, 129] width 52 height 11
type input "4"
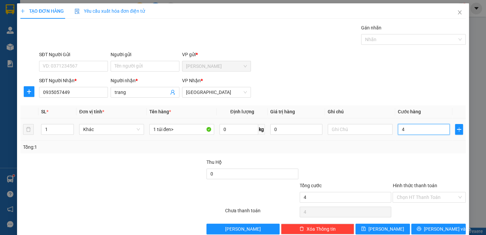
type input "40"
type input "40.000"
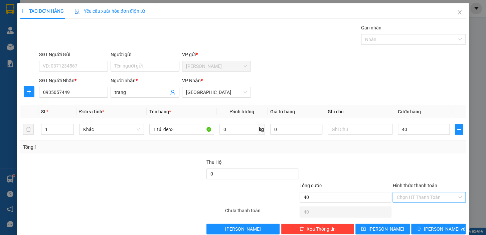
type input "40.000"
click at [411, 195] on input "Hình thức thanh toán" at bounding box center [426, 197] width 60 height 10
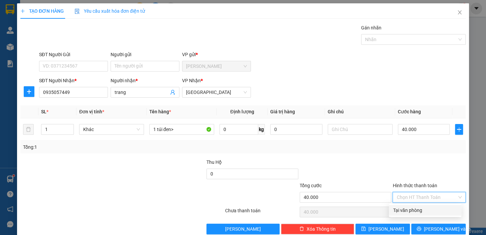
click at [408, 207] on div "Tại văn phòng" at bounding box center [424, 209] width 64 height 7
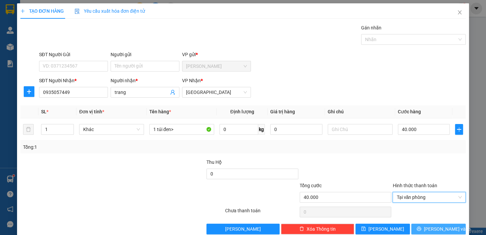
click at [430, 226] on span "[PERSON_NAME] và In" at bounding box center [446, 228] width 47 height 7
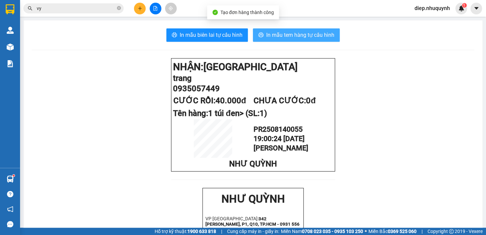
click at [281, 33] on span "In mẫu tem hàng tự cấu hình" at bounding box center [300, 35] width 68 height 8
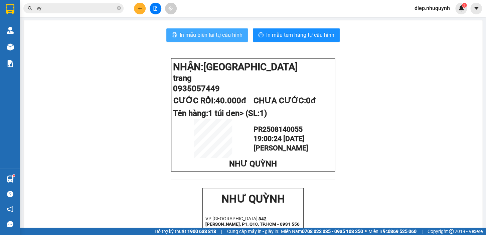
click at [218, 31] on span "In mẫu biên lai tự cấu hình" at bounding box center [211, 35] width 63 height 8
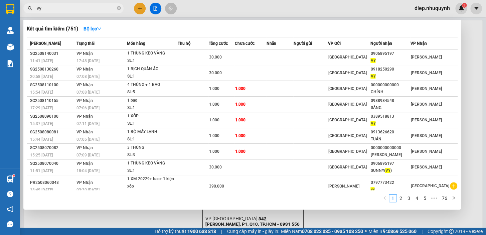
drag, startPoint x: 43, startPoint y: 9, endPoint x: 35, endPoint y: 8, distance: 7.8
click at [35, 8] on span "vy" at bounding box center [73, 8] width 100 height 10
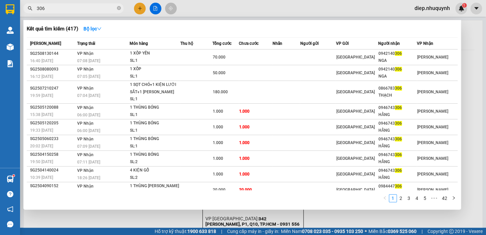
type input "306"
click at [139, 13] on div at bounding box center [243, 117] width 486 height 235
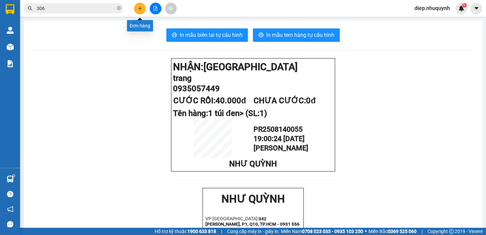
click at [140, 11] on button at bounding box center [140, 9] width 12 height 12
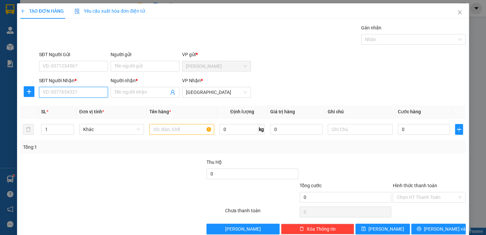
click at [83, 91] on input "SĐT Người Nhận *" at bounding box center [73, 92] width 69 height 11
type input "0987686513"
click at [89, 109] on div "0987686513 - TRANG" at bounding box center [73, 105] width 60 height 7
type input "TRANG"
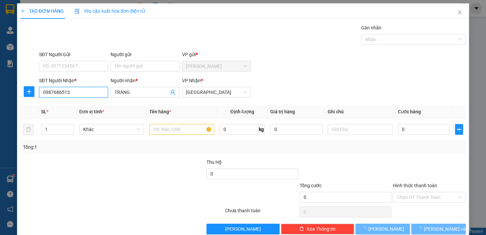
type input "40.000"
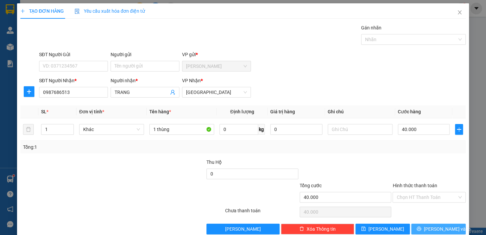
click at [436, 228] on span "[PERSON_NAME] và In" at bounding box center [446, 228] width 47 height 7
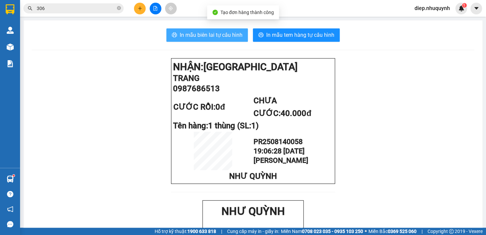
click at [226, 39] on span "In mẫu biên lai tự cấu hình" at bounding box center [211, 35] width 63 height 8
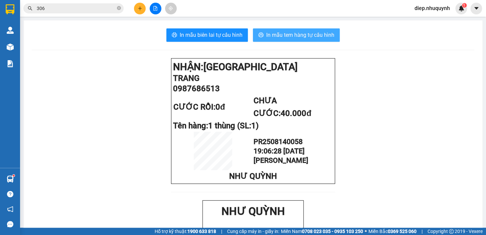
click at [280, 37] on span "In mẫu tem hàng tự cấu hình" at bounding box center [300, 35] width 68 height 8
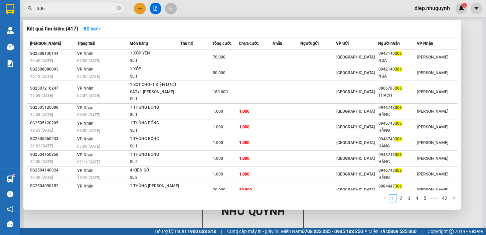
drag, startPoint x: 54, startPoint y: 9, endPoint x: 35, endPoint y: 6, distance: 19.2
click at [35, 6] on span "306" at bounding box center [73, 8] width 100 height 10
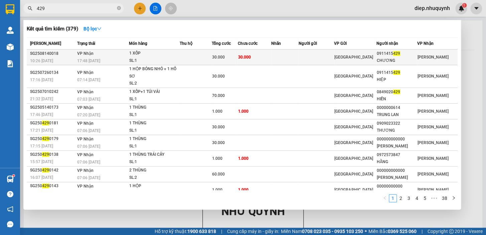
type input "429"
click at [265, 59] on td "30.000" at bounding box center [253, 57] width 33 height 16
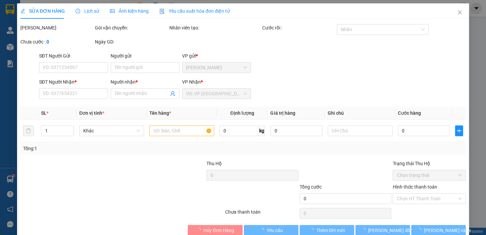
type input "0911415429"
type input "CHƯƠNG"
type input "30.000"
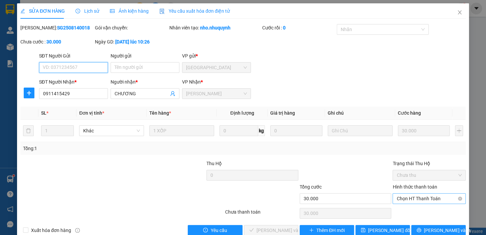
click at [416, 200] on span "Chọn HT Thanh Toán" at bounding box center [428, 198] width 65 height 10
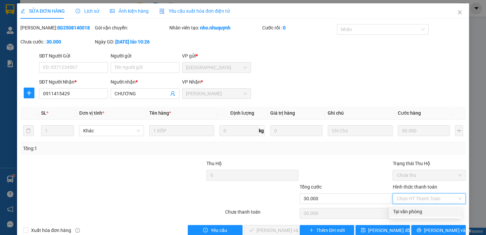
drag, startPoint x: 419, startPoint y: 213, endPoint x: 305, endPoint y: 227, distance: 114.9
click at [418, 213] on div "Tại văn phòng" at bounding box center [424, 211] width 64 height 7
type input "0"
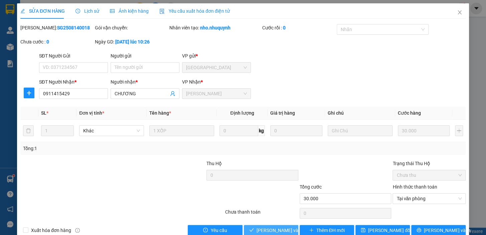
click at [274, 230] on span "[PERSON_NAME] và [PERSON_NAME] hàng" at bounding box center [301, 229] width 90 height 7
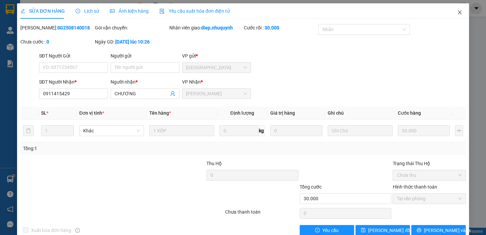
click at [456, 15] on icon "close" at bounding box center [458, 12] width 5 height 5
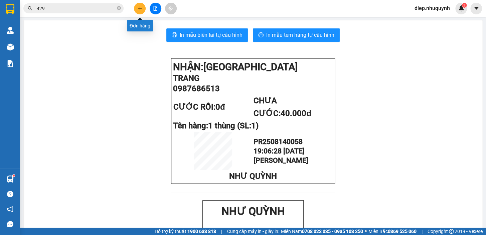
click at [141, 10] on icon "plus" at bounding box center [139, 8] width 5 height 5
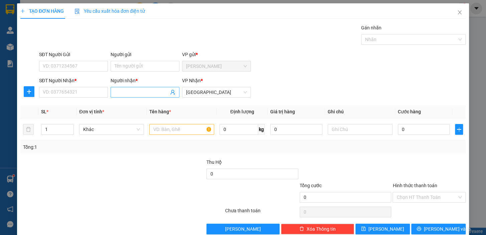
click at [138, 95] on input "Người nhận *" at bounding box center [141, 91] width 54 height 7
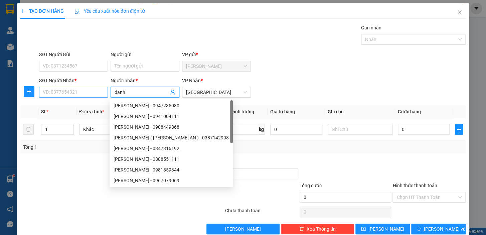
type input "danh"
click at [73, 93] on input "SĐT Người Nhận *" at bounding box center [73, 92] width 69 height 11
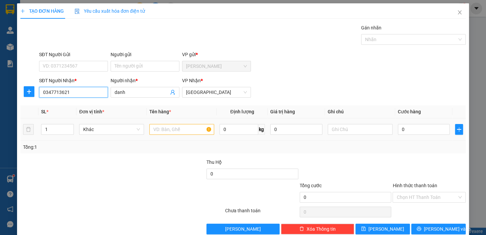
type input "0347713621"
click at [164, 129] on input "text" at bounding box center [181, 129] width 65 height 11
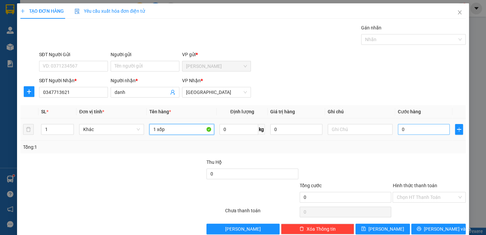
type input "1 xốp"
click at [414, 128] on input "0" at bounding box center [423, 129] width 52 height 11
type input "4"
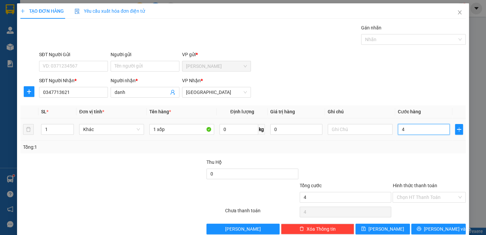
type input "40"
type input "40.000"
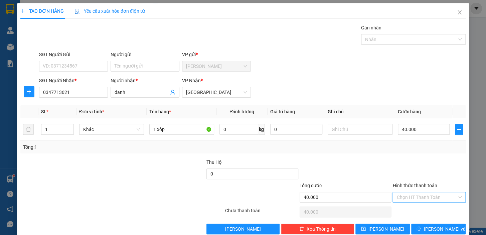
drag, startPoint x: 413, startPoint y: 198, endPoint x: 414, endPoint y: 202, distance: 4.6
click at [413, 198] on input "Hình thức thanh toán" at bounding box center [426, 197] width 60 height 10
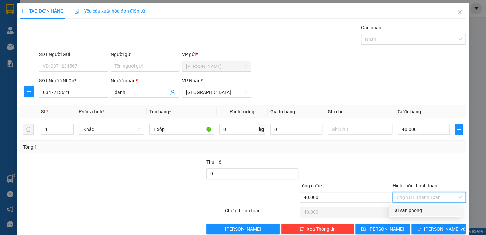
drag, startPoint x: 414, startPoint y: 202, endPoint x: 417, endPoint y: 207, distance: 5.6
click at [417, 207] on div "Tại văn phòng" at bounding box center [424, 209] width 64 height 7
type input "0"
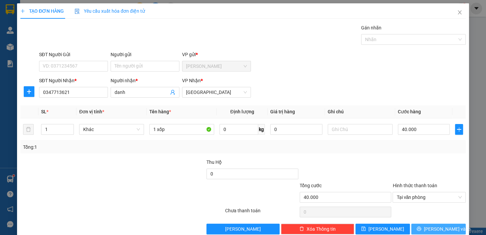
click at [434, 227] on span "[PERSON_NAME] và In" at bounding box center [446, 228] width 47 height 7
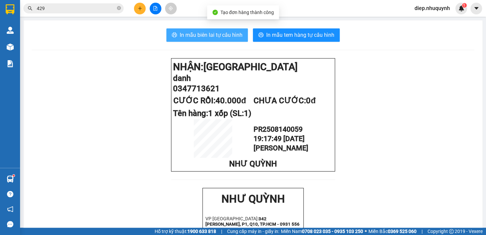
click at [218, 31] on span "In mẫu biên lai tự cấu hình" at bounding box center [211, 35] width 63 height 8
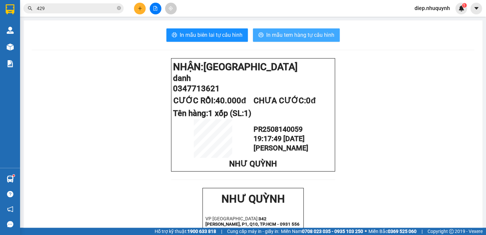
click at [269, 37] on span "In mẫu tem hàng tự cấu hình" at bounding box center [300, 35] width 68 height 8
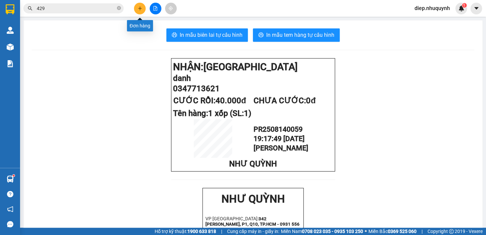
click at [138, 10] on icon "plus" at bounding box center [139, 8] width 5 height 5
